Goal: Task Accomplishment & Management: Manage account settings

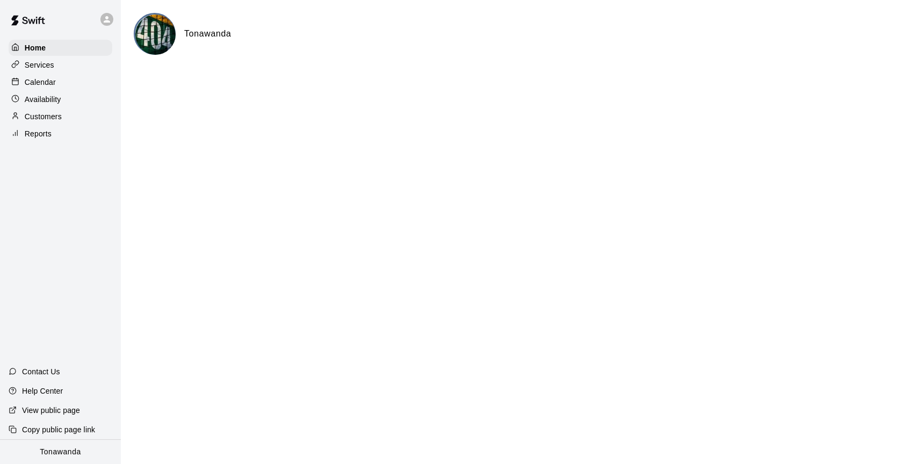
click at [48, 78] on p "Calendar" at bounding box center [40, 82] width 31 height 11
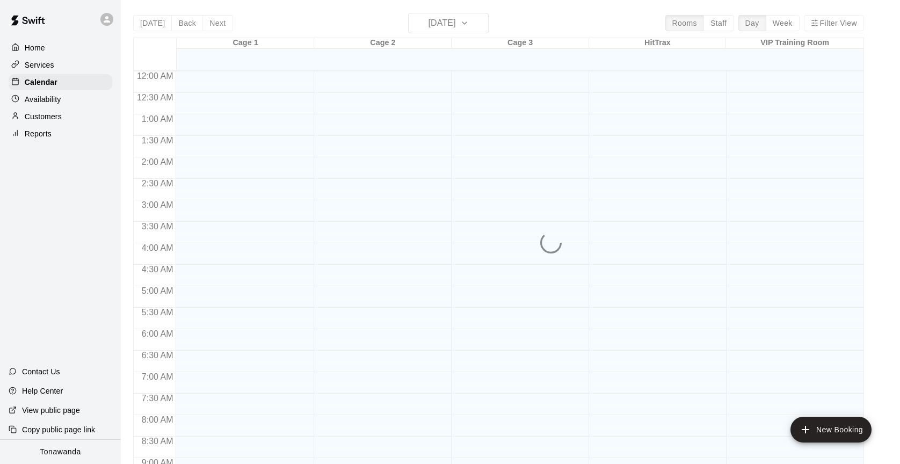
scroll to position [595, 0]
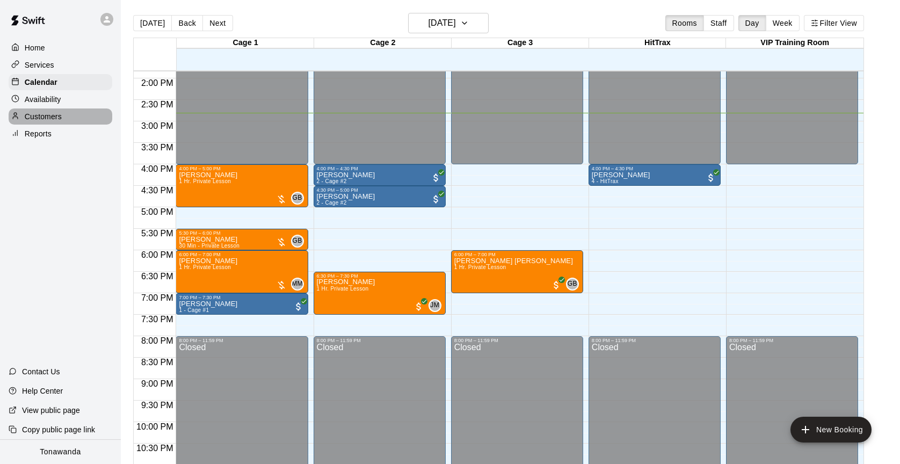
click at [50, 119] on p "Customers" at bounding box center [43, 116] width 37 height 11
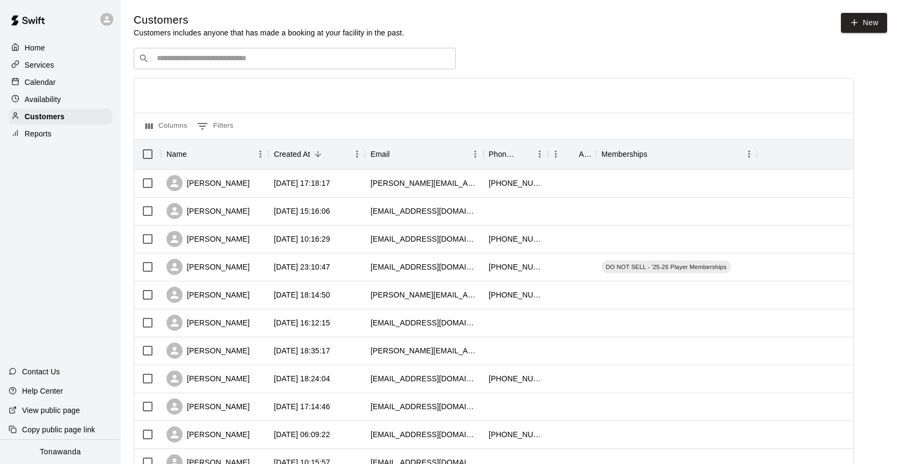
click at [208, 56] on input "Search customers by name or email" at bounding box center [303, 58] width 298 height 11
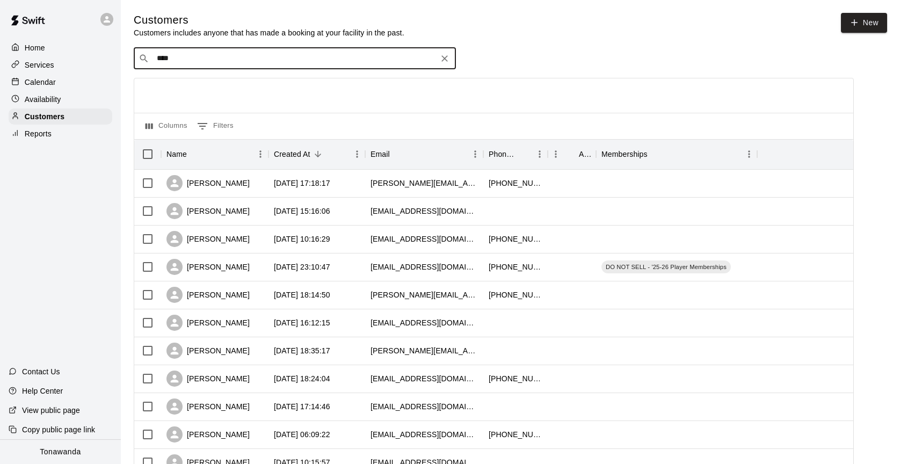
type input "*****"
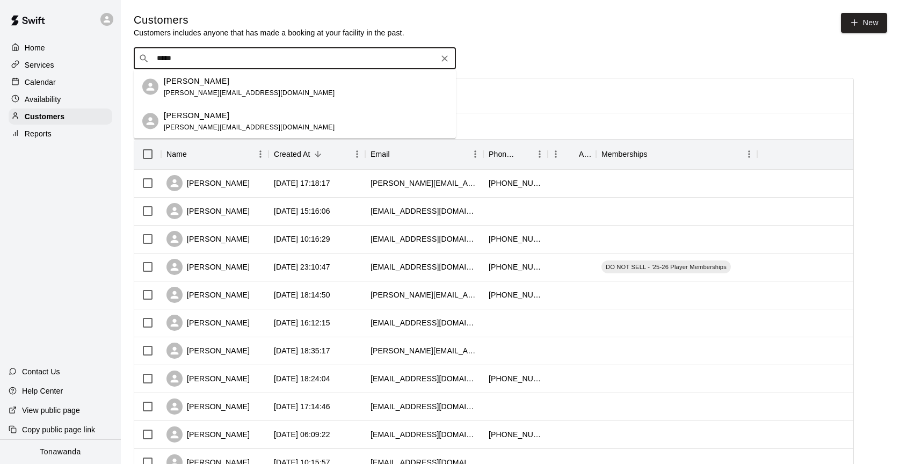
click at [176, 81] on p "[PERSON_NAME]" at bounding box center [197, 80] width 66 height 11
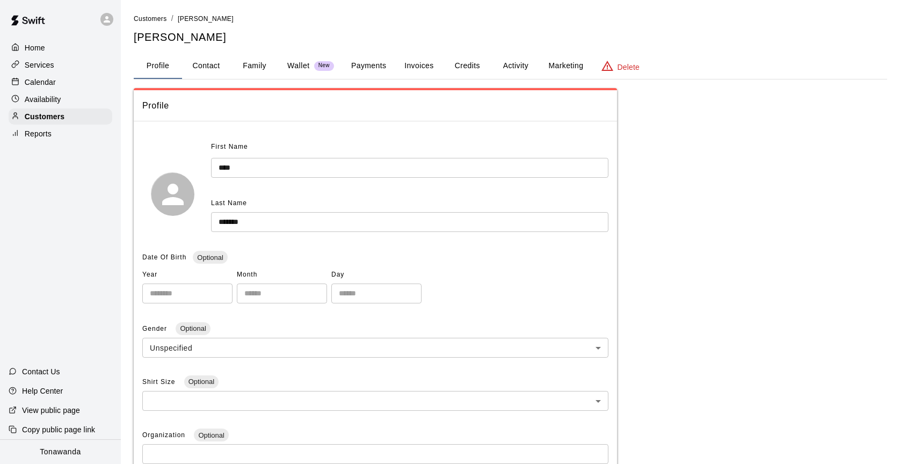
click at [511, 65] on button "Activity" at bounding box center [516, 66] width 48 height 26
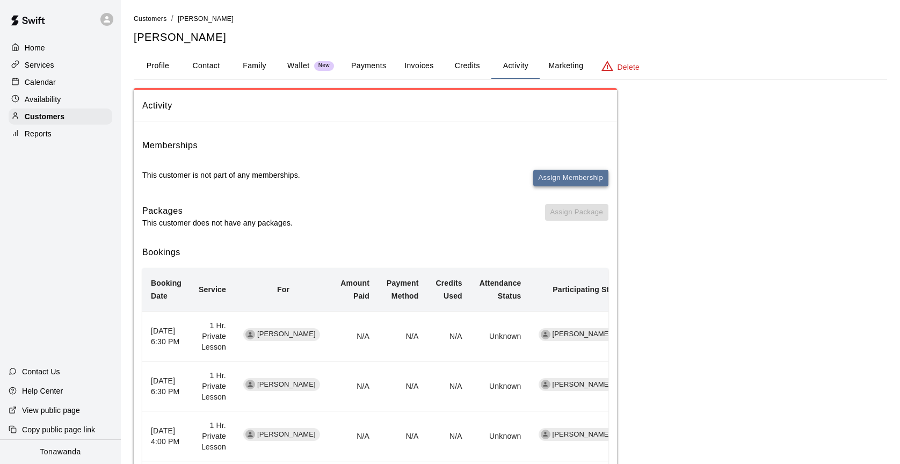
click at [558, 181] on button "Assign Membership" at bounding box center [570, 178] width 75 height 17
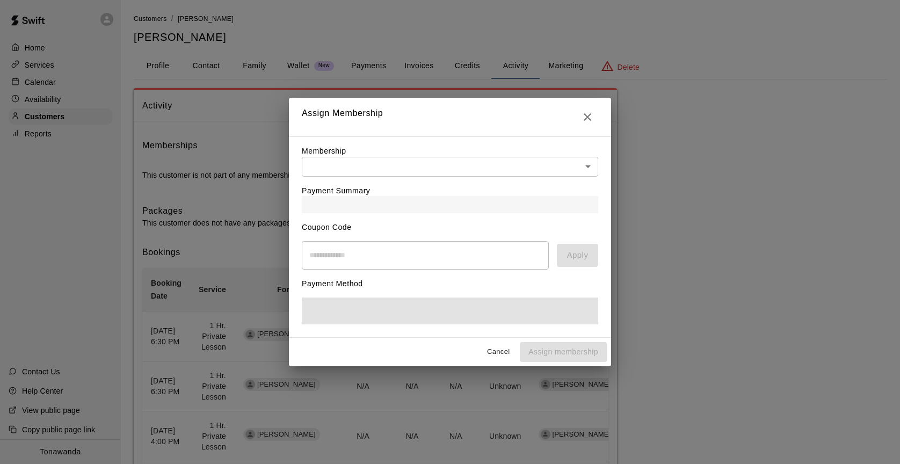
click at [441, 167] on body "Home Services Calendar Availability Customers Reports Contact Us Help Center Vi…" at bounding box center [450, 361] width 900 height 723
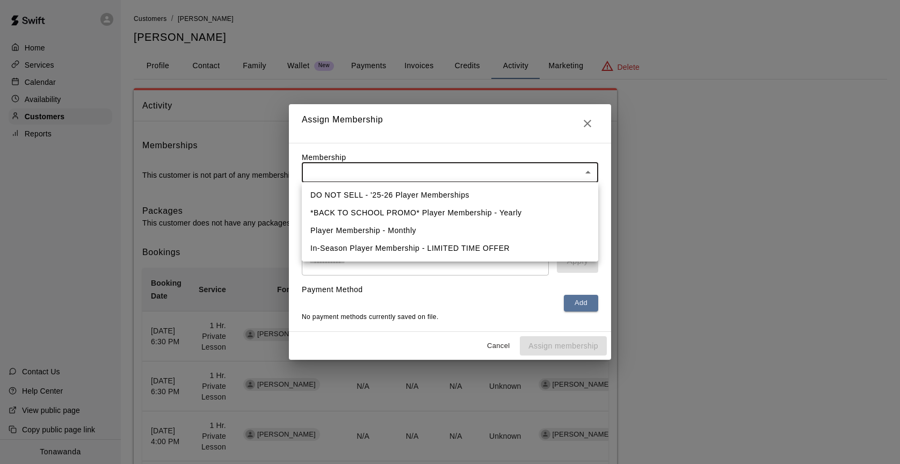
click at [434, 207] on li "*BACK TO SCHOOL PROMO* Player Membership - Yearly" at bounding box center [450, 213] width 297 height 18
type input "**********"
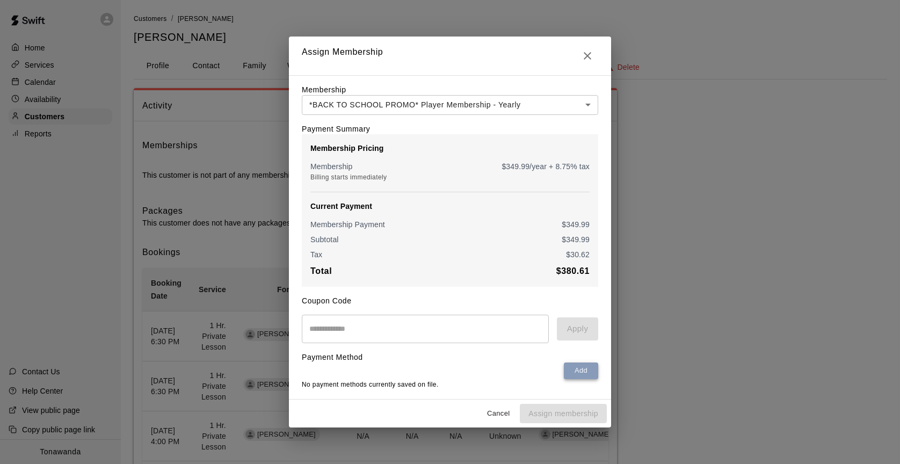
click at [585, 373] on button "Add" at bounding box center [581, 371] width 34 height 17
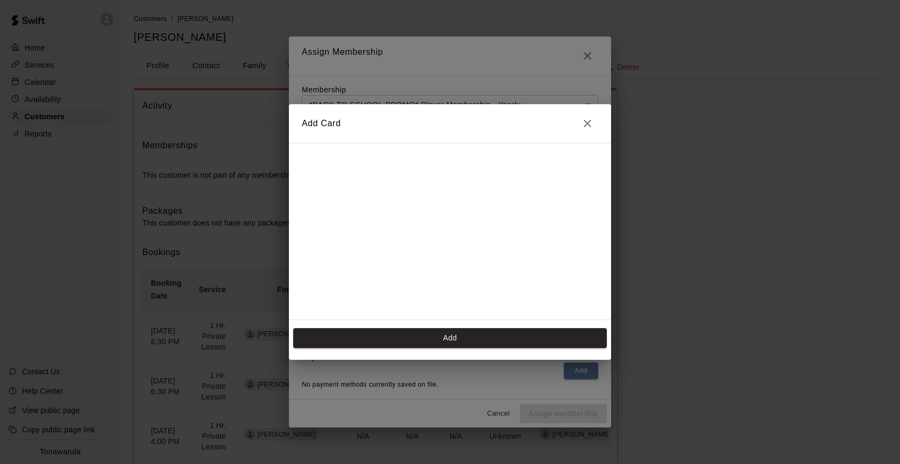
scroll to position [191, 0]
click at [438, 339] on button "Add" at bounding box center [450, 338] width 314 height 20
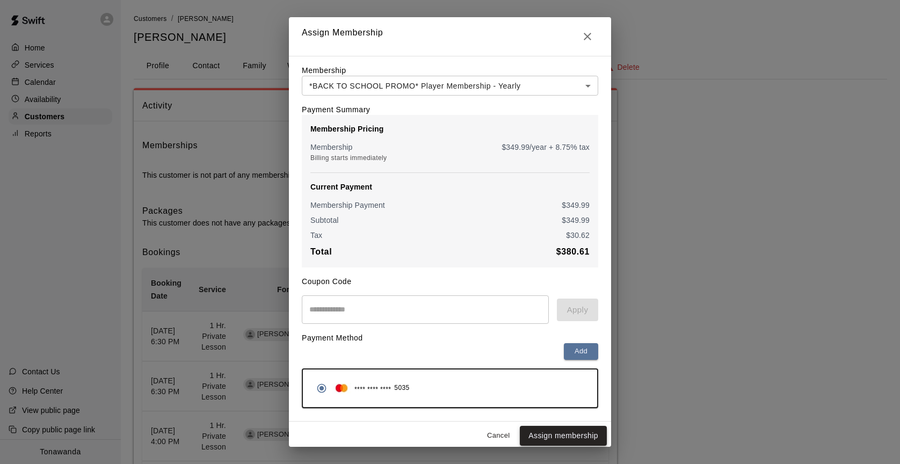
scroll to position [4, 0]
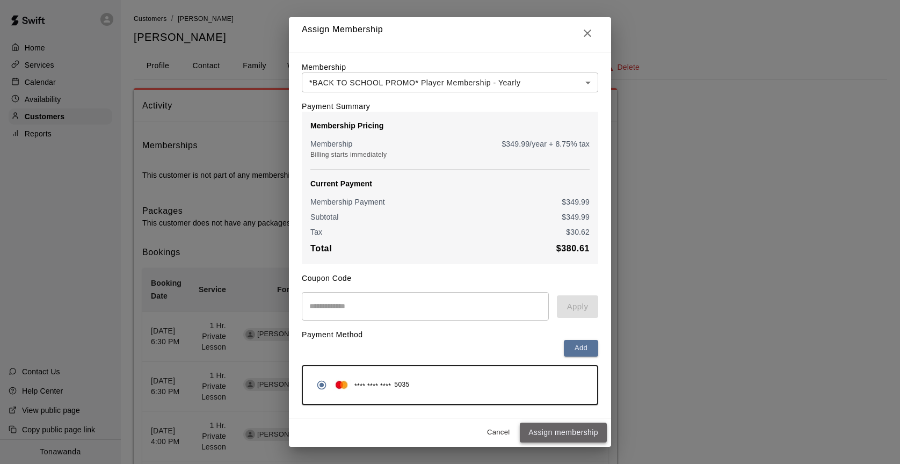
click at [555, 434] on button "Assign membership" at bounding box center [563, 433] width 87 height 20
